Goal: Task Accomplishment & Management: Manage account settings

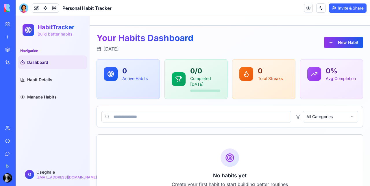
click at [322, 120] on html "HabitTracker Build better habits Navigation Dashboard Habit Details Manage Habi…" at bounding box center [193, 120] width 354 height 209
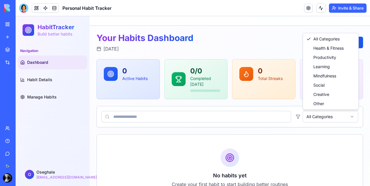
click at [322, 120] on html "HabitTracker Build better habits Navigation Dashboard Habit Details Manage Habi…" at bounding box center [193, 120] width 354 height 209
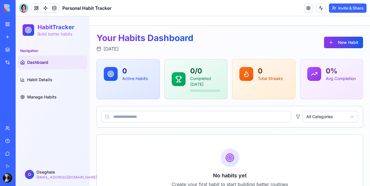
click at [349, 119] on html "HabitTracker Build better habits Navigation Dashboard Habit Details Manage Habi…" at bounding box center [193, 120] width 354 height 209
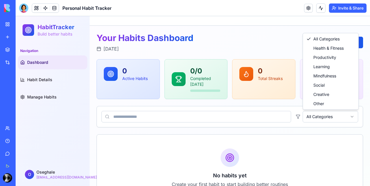
click at [349, 119] on html "HabitTracker Build better habits Navigation Dashboard Habit Details Manage Habi…" at bounding box center [193, 120] width 354 height 209
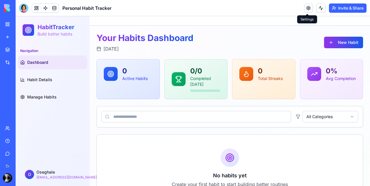
click at [305, 10] on link at bounding box center [308, 8] width 9 height 9
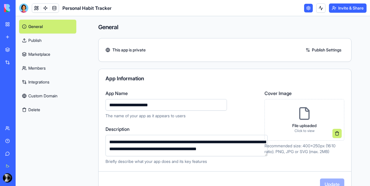
click at [42, 55] on link "Marketplace" at bounding box center [47, 54] width 57 height 14
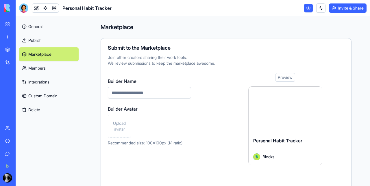
click at [41, 69] on link "Members" at bounding box center [48, 68] width 59 height 14
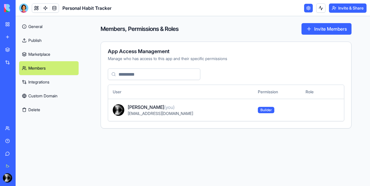
click at [36, 27] on link "General" at bounding box center [48, 27] width 59 height 14
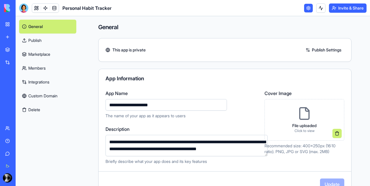
click at [31, 27] on link "General" at bounding box center [47, 27] width 57 height 14
